Goal: Submit feedback/report problem: Submit feedback/report problem

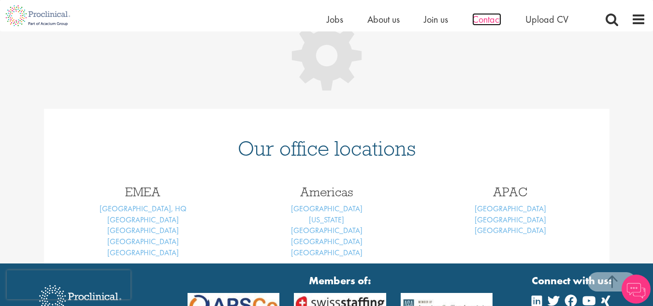
click at [483, 17] on span "Contact" at bounding box center [487, 19] width 29 height 13
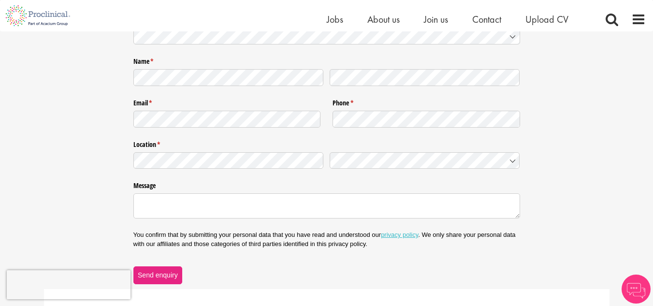
scroll to position [51, 0]
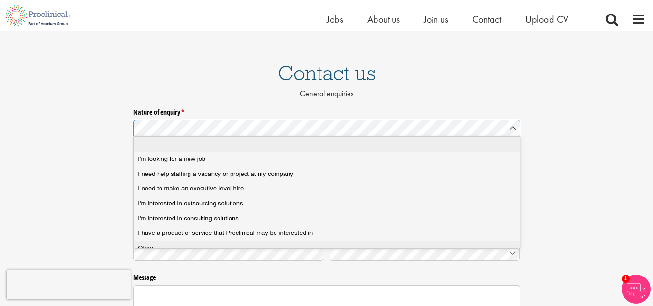
click at [166, 243] on li "Other" at bounding box center [330, 248] width 393 height 15
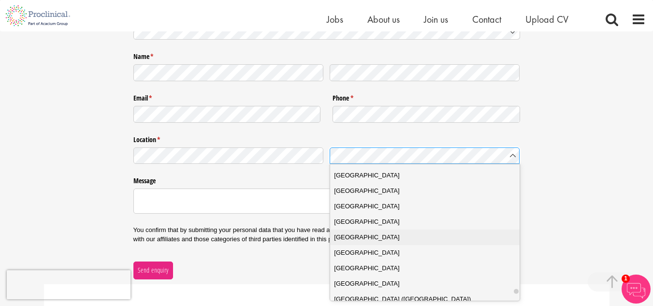
scroll to position [3418, 0]
click at [386, 241] on div "United States" at bounding box center [428, 237] width 189 height 10
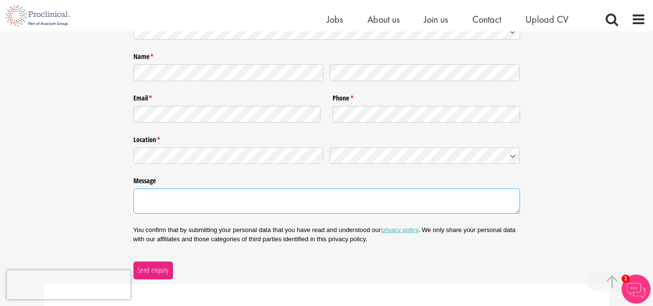
click at [223, 212] on textarea "Message" at bounding box center [326, 201] width 387 height 25
paste textarea "The 5th International Conference on Cancer Prevention and Research will take pl…"
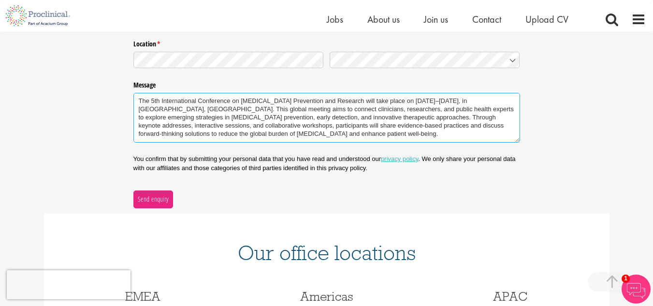
scroll to position [244, 0]
type textarea "The 5th International Conference on Cancer Prevention and Research will take pl…"
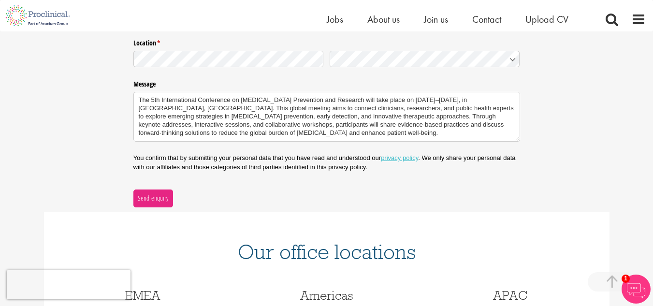
click at [126, 161] on div "Nature of enquiry * (required) Name * (required) Email * (required) Phone * (re…" at bounding box center [326, 59] width 653 height 296
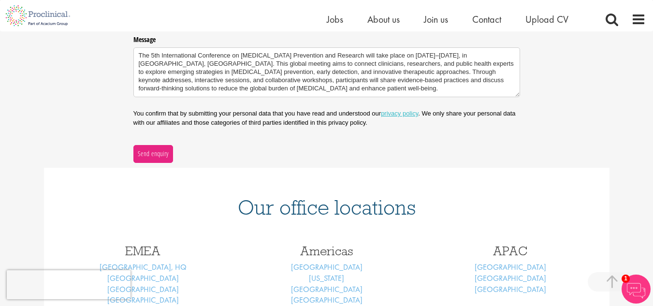
scroll to position [293, 0]
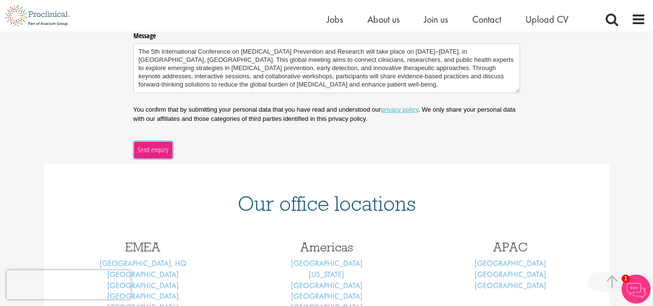
click at [145, 156] on button "Send enquiry" at bounding box center [153, 149] width 40 height 17
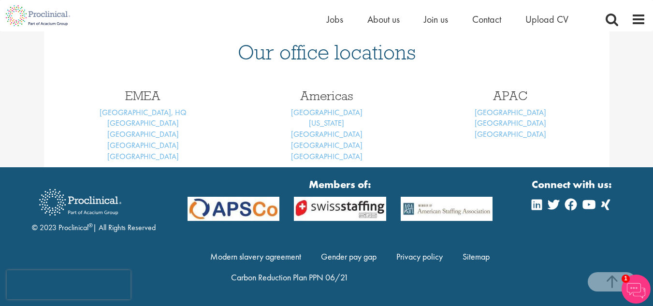
scroll to position [148, 0]
